Goal: Contribute content

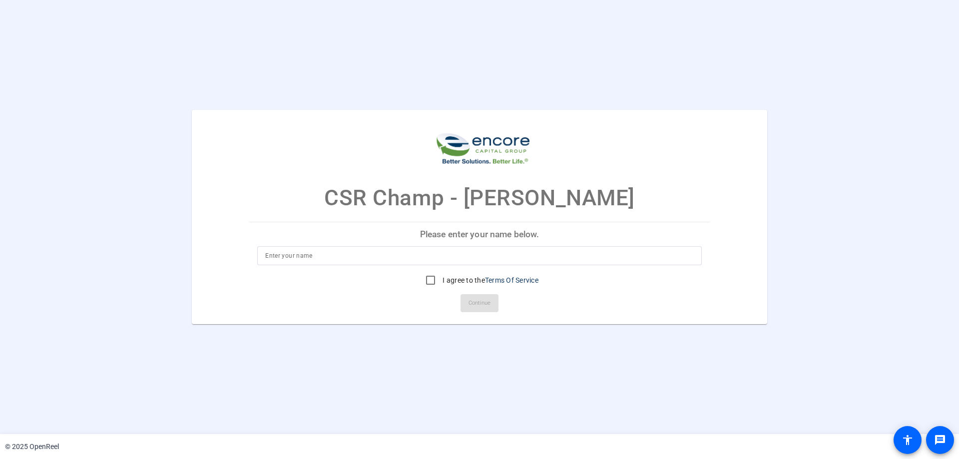
click at [581, 262] on div at bounding box center [479, 255] width 429 height 19
click at [582, 256] on input at bounding box center [479, 256] width 429 height 12
type input "ej"
click at [427, 286] on input "I agree to the Terms Of Service" at bounding box center [431, 280] width 20 height 20
checkbox input "true"
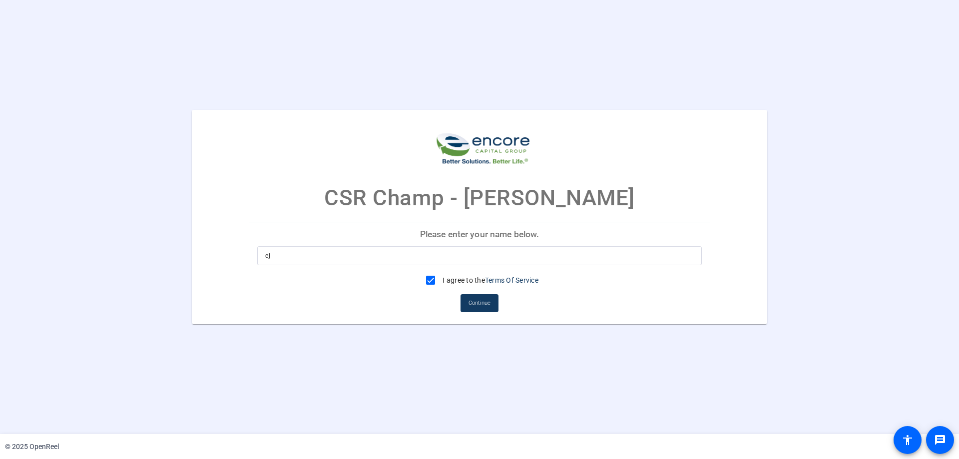
click at [500, 300] on mat-card-actions "Continue" at bounding box center [479, 303] width 469 height 26
click at [489, 308] on span "Continue" at bounding box center [480, 303] width 22 height 15
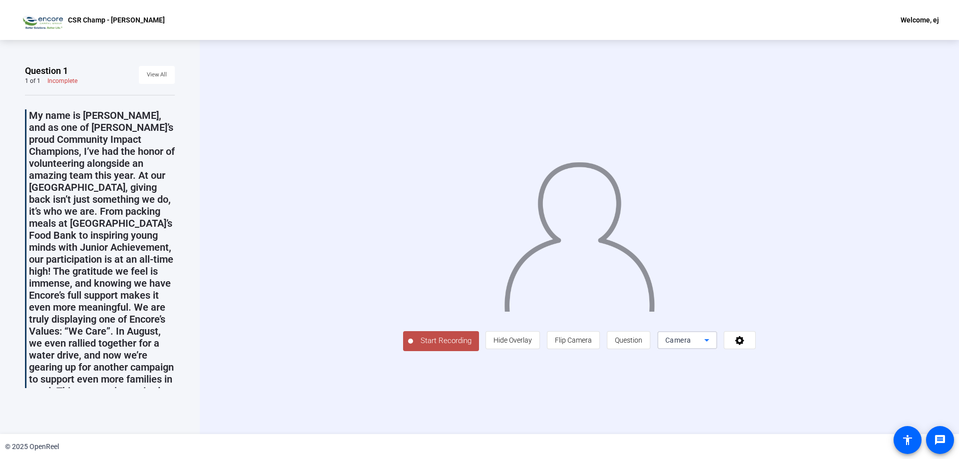
click at [691, 344] on div "Camera" at bounding box center [684, 340] width 39 height 12
click at [691, 344] on div at bounding box center [479, 229] width 959 height 459
click at [749, 338] on span at bounding box center [739, 340] width 31 height 24
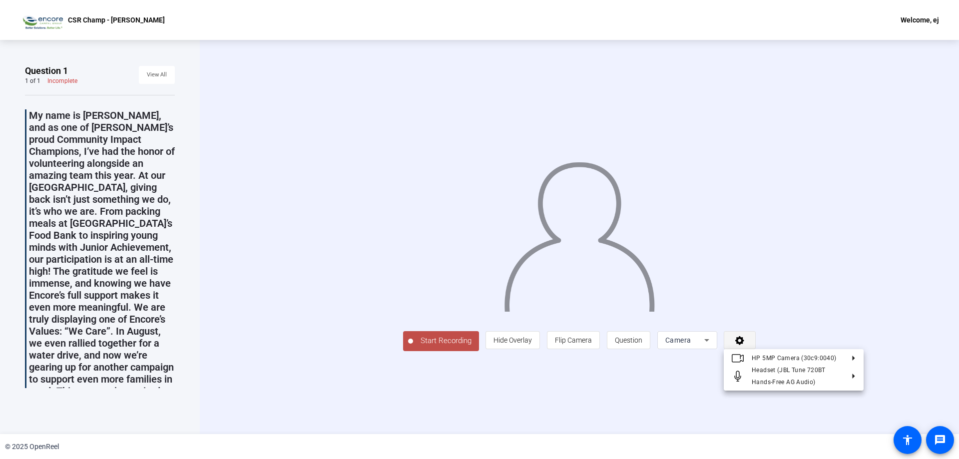
drag, startPoint x: 749, startPoint y: 338, endPoint x: 670, endPoint y: 335, distance: 79.0
click at [749, 338] on div at bounding box center [479, 229] width 959 height 459
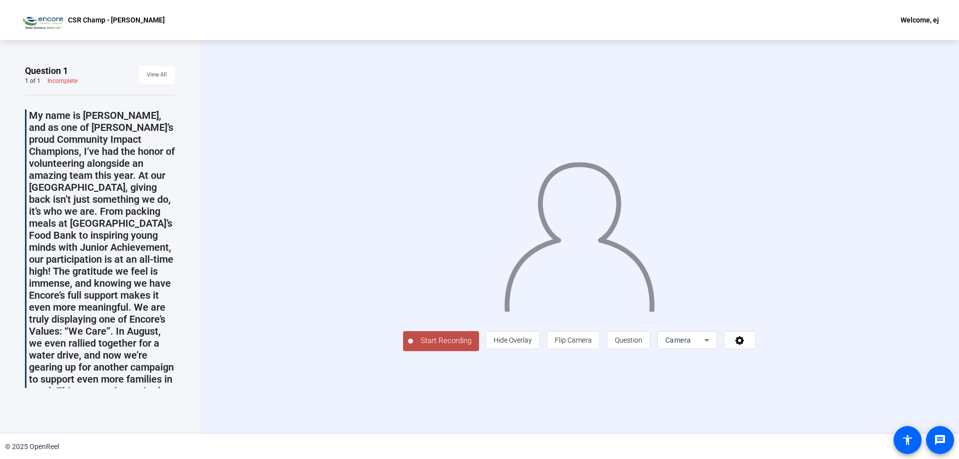
click at [670, 335] on div "Camera" at bounding box center [684, 340] width 39 height 12
click at [670, 335] on div at bounding box center [479, 229] width 959 height 459
